Goal: Information Seeking & Learning: Learn about a topic

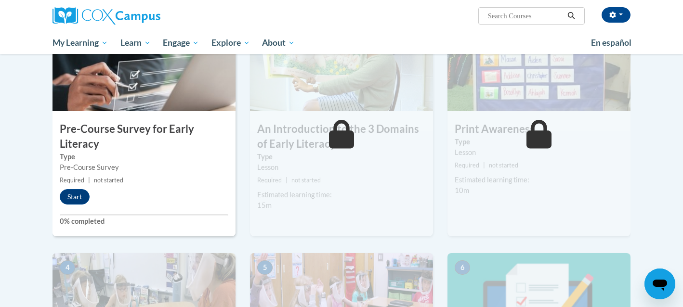
scroll to position [243, 0]
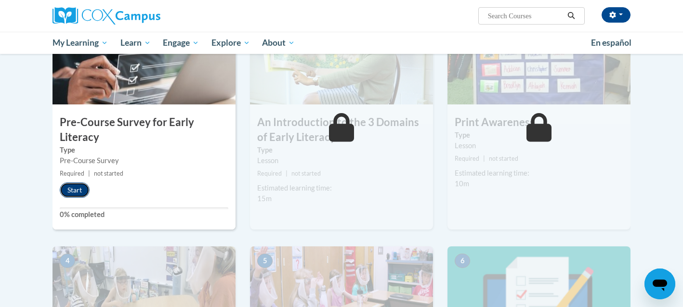
click at [73, 190] on button "Start" at bounding box center [75, 190] width 30 height 15
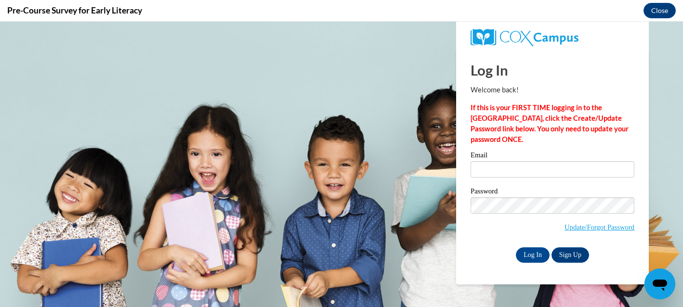
scroll to position [0, 0]
type input "momofsela@gmail.com"
click at [534, 255] on input "Log In" at bounding box center [533, 255] width 34 height 15
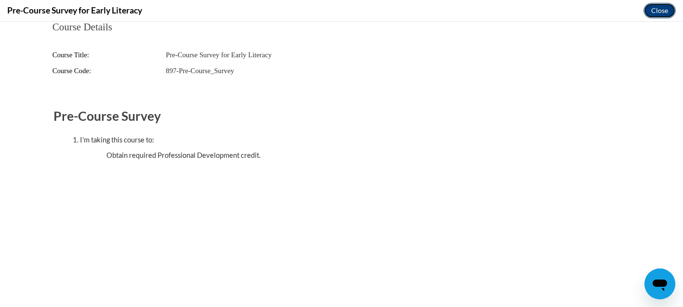
click at [659, 7] on button "Close" at bounding box center [659, 10] width 32 height 15
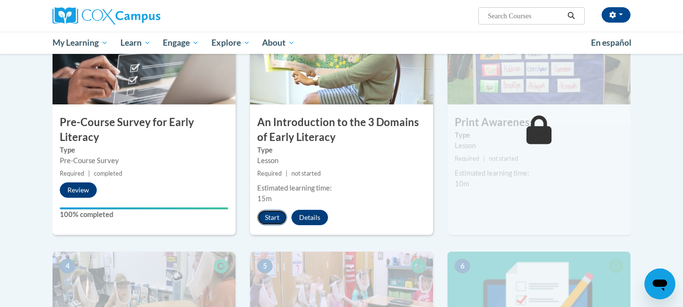
click at [277, 219] on button "Start" at bounding box center [272, 217] width 30 height 15
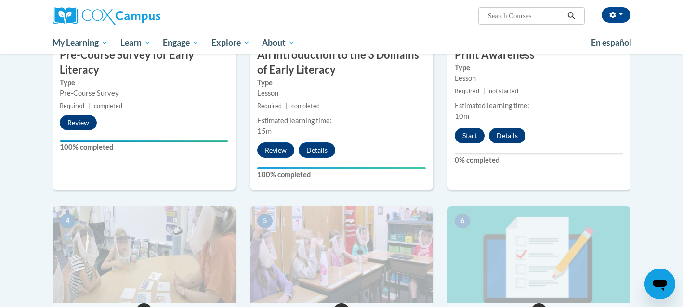
scroll to position [311, 0]
click at [471, 133] on button "Start" at bounding box center [470, 135] width 30 height 15
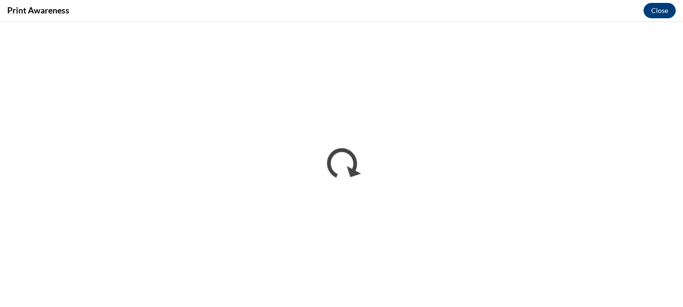
scroll to position [0, 0]
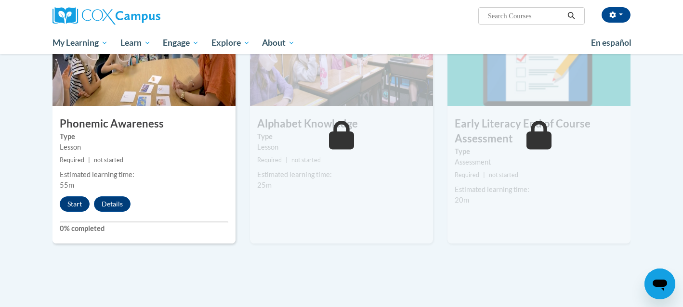
scroll to position [518, 0]
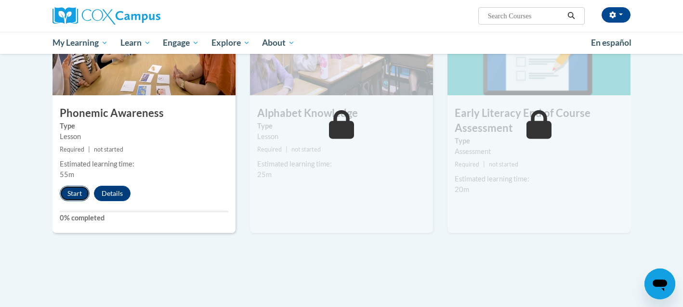
click at [77, 197] on button "Start" at bounding box center [75, 193] width 30 height 15
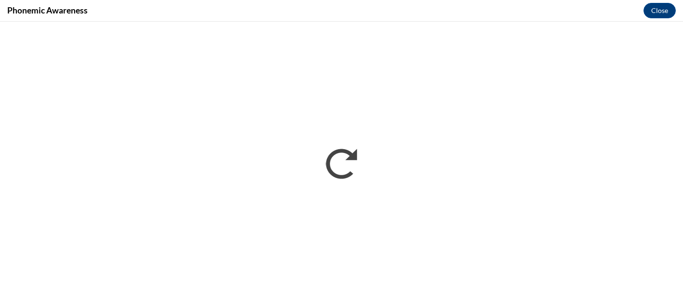
scroll to position [0, 0]
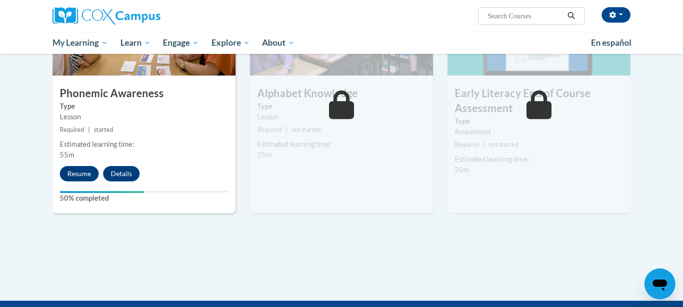
scroll to position [541, 0]
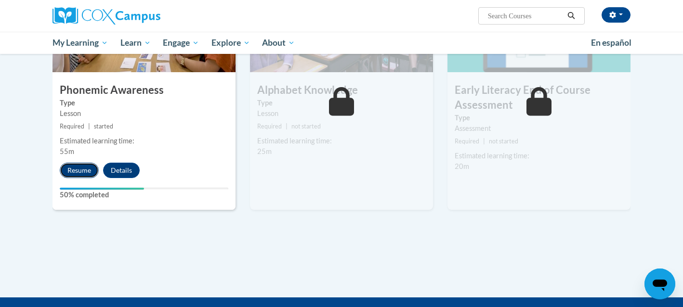
click at [80, 173] on button "Resume" at bounding box center [79, 170] width 39 height 15
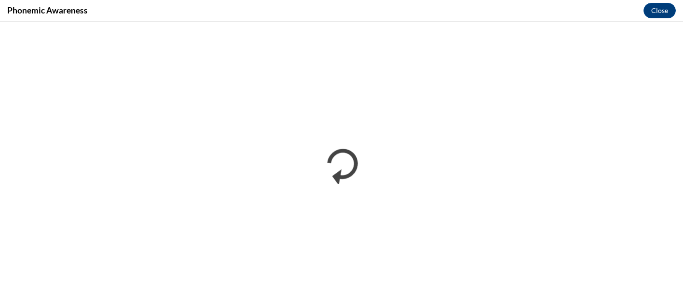
scroll to position [0, 0]
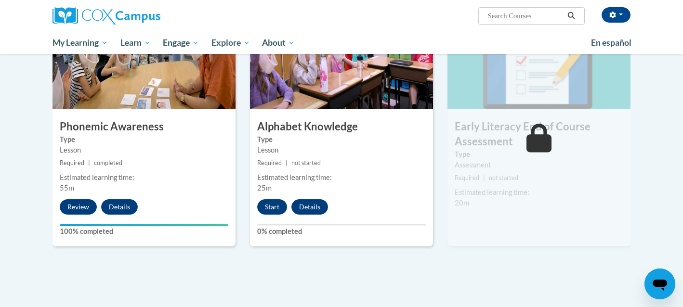
scroll to position [507, 0]
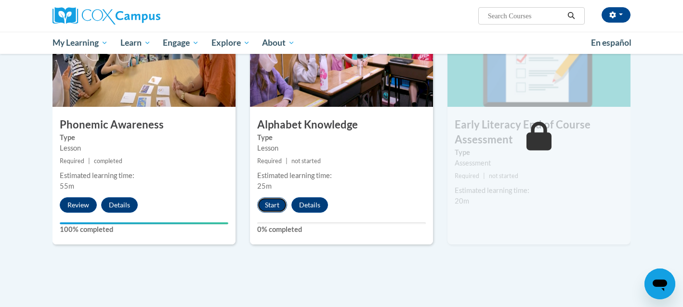
click at [268, 207] on button "Start" at bounding box center [272, 204] width 30 height 15
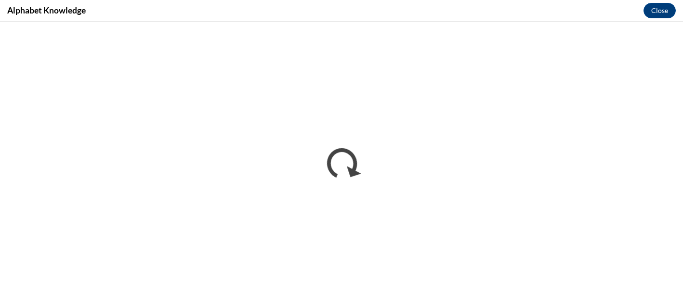
scroll to position [0, 0]
